Goal: Task Accomplishment & Management: Complete application form

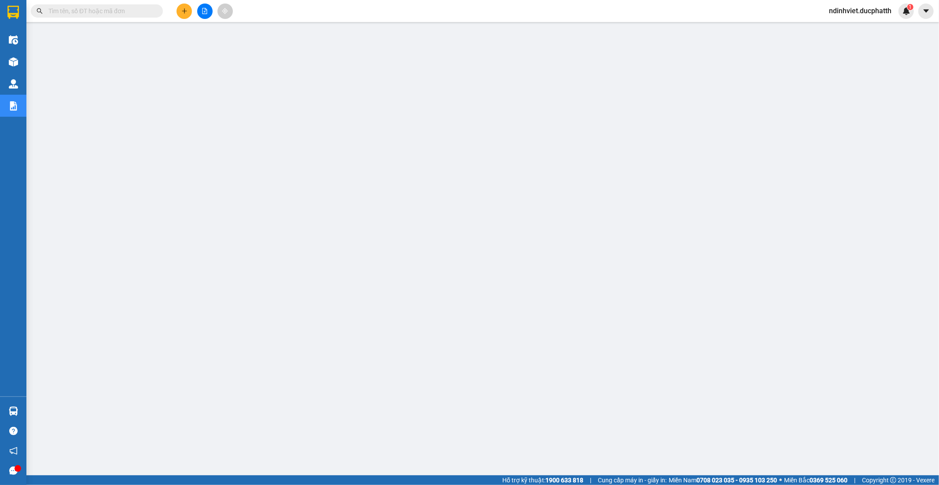
click at [116, 12] on input "text" at bounding box center [100, 11] width 104 height 10
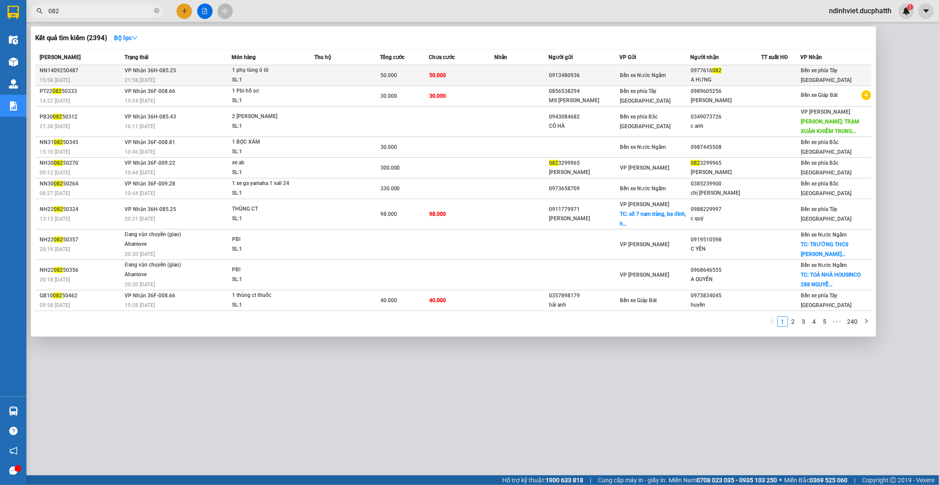
type input "082"
click at [461, 77] on td "50.000" at bounding box center [462, 75] width 66 height 21
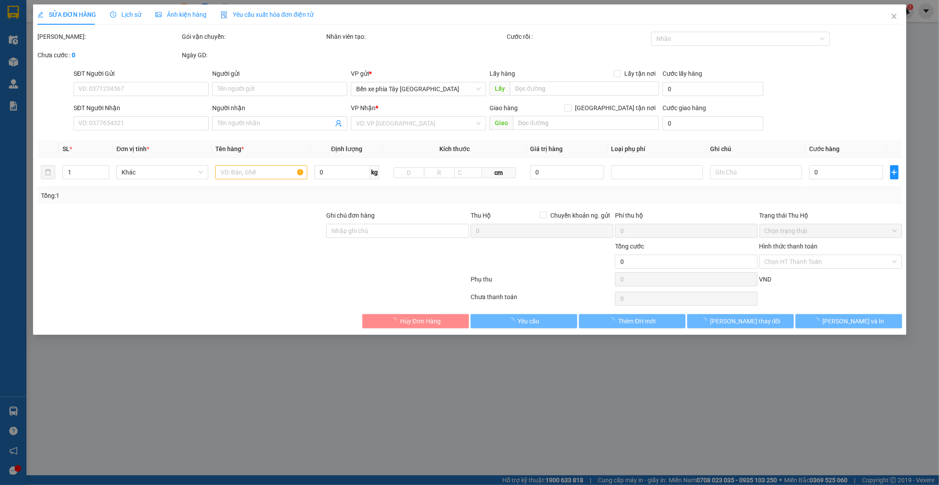
type input "0913480936"
type input "0977616082"
type input "A HƯNG"
type input "50.000"
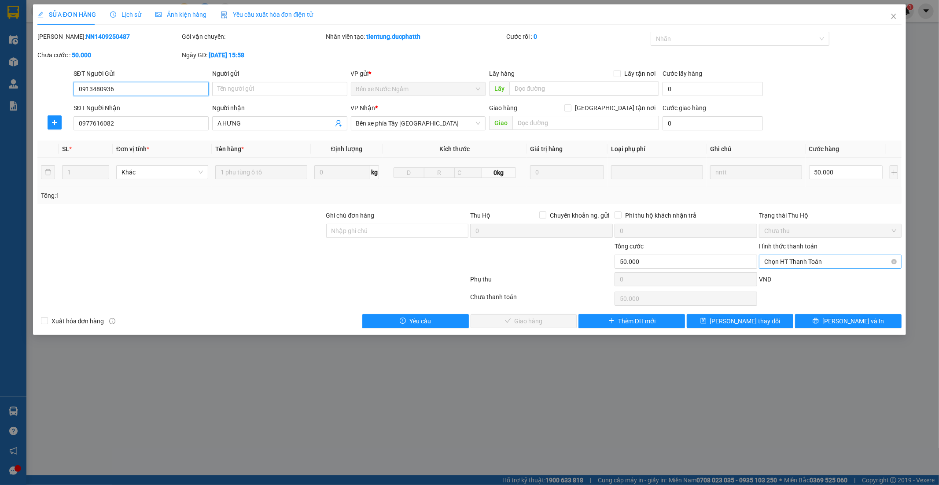
click at [812, 258] on span "Chọn HT Thanh Toán" at bounding box center [830, 261] width 132 height 13
click at [803, 307] on div "Chuyển khoản" at bounding box center [831, 307] width 132 height 10
type input "0"
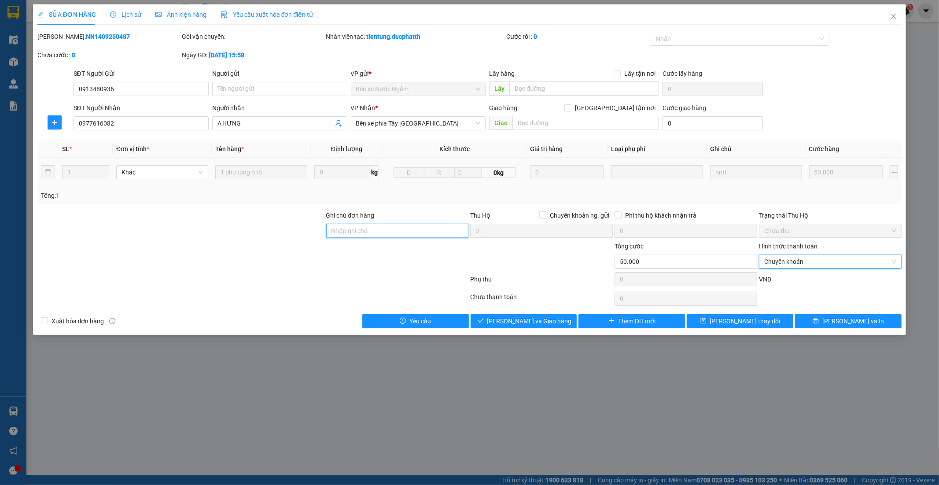
click at [402, 231] on input "Ghi chú đơn hàng" at bounding box center [397, 231] width 143 height 14
type input "Nntt - ck viettin 15/9 Le trong hung 6h18"
click at [515, 320] on span "Lưu và Giao hàng" at bounding box center [529, 321] width 85 height 10
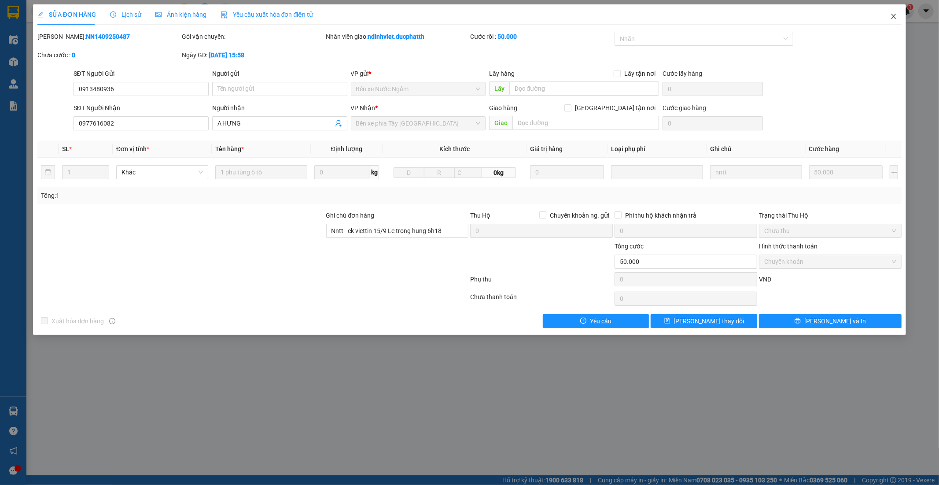
click at [897, 19] on span "Close" at bounding box center [893, 16] width 25 height 25
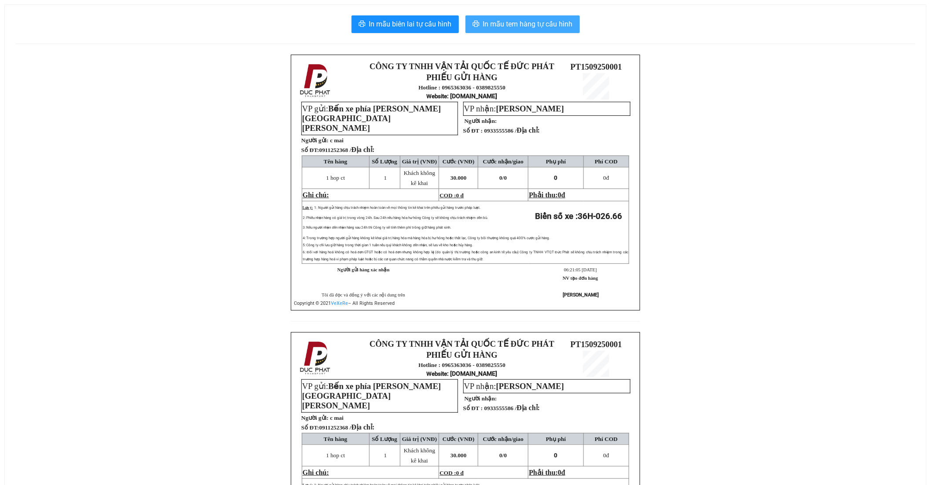
click at [538, 29] on span "In mẫu tem hàng tự cấu hình" at bounding box center [528, 23] width 90 height 11
click at [495, 22] on span "In mẫu tem hàng tự cấu hình" at bounding box center [528, 23] width 90 height 11
